Goal: Find specific page/section: Find specific page/section

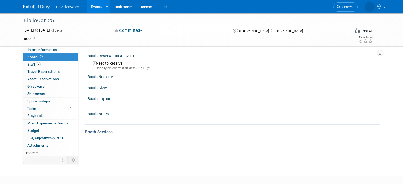
click at [91, 11] on link "Events" at bounding box center [96, 6] width 19 height 13
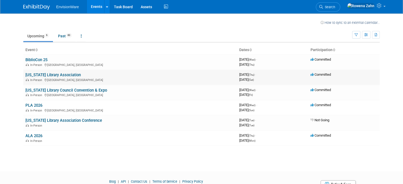
click at [39, 76] on link "[US_STATE] Library Association" at bounding box center [52, 75] width 55 height 5
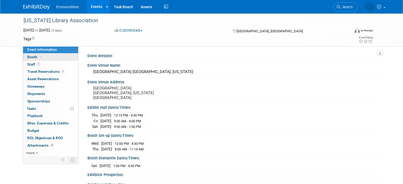
click at [29, 54] on link "Booth" at bounding box center [50, 56] width 55 height 7
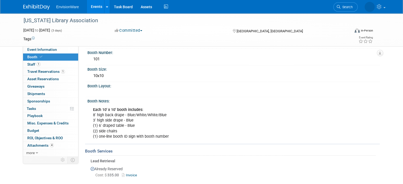
scroll to position [26, 0]
drag, startPoint x: 82, startPoint y: 52, endPoint x: 114, endPoint y: 173, distance: 125.2
click at [114, 173] on div "Booth Reservation & Invoice: Reserved Cost: $ 2,475.00 Invoice Booth Number: X …" at bounding box center [230, 121] width 289 height 193
copy div "Booth Number: 101 Booth Size: 10x10 Booth Layout: X Booth Notes: Each 10' x 10’…"
